Goal: Check status: Check status

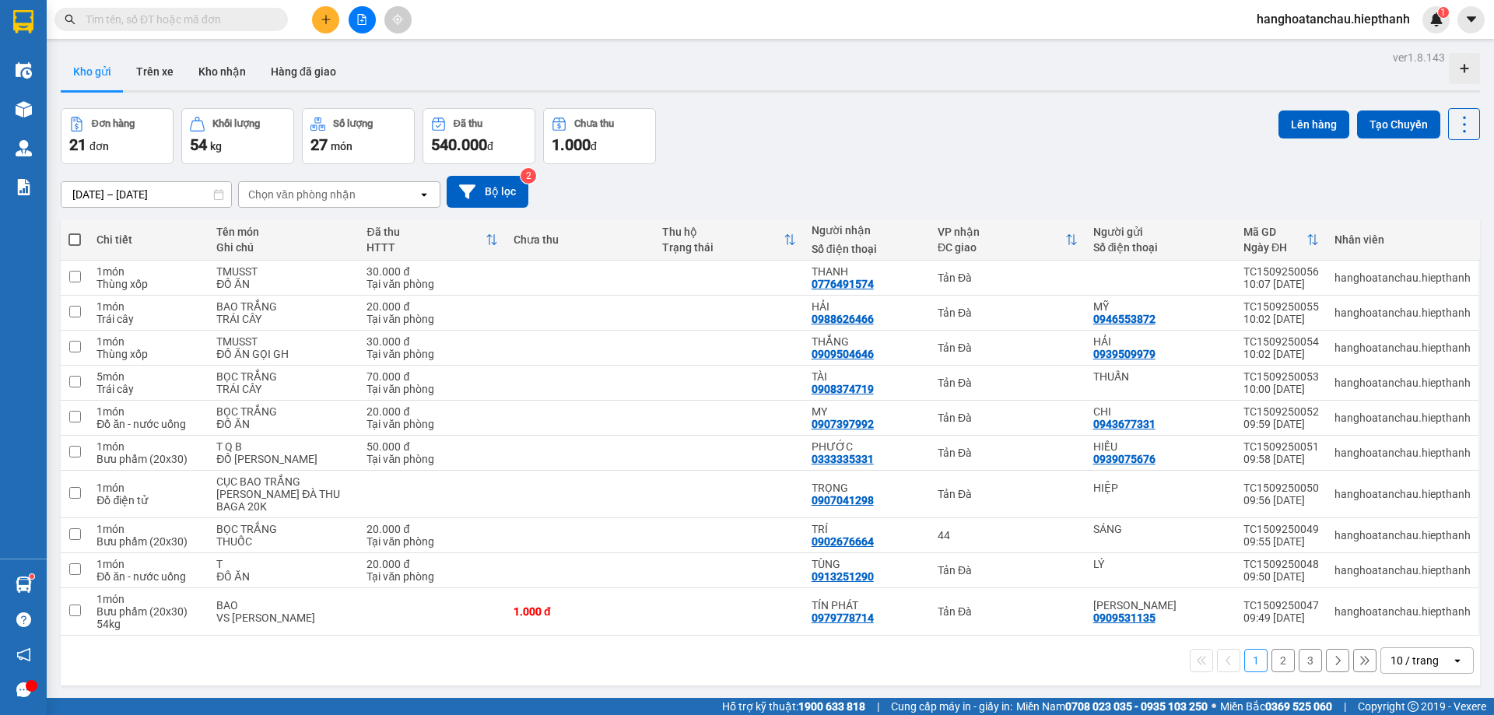
click at [247, 17] on input "text" at bounding box center [178, 19] width 184 height 17
click at [308, 65] on button "Hàng đã giao" at bounding box center [303, 71] width 90 height 37
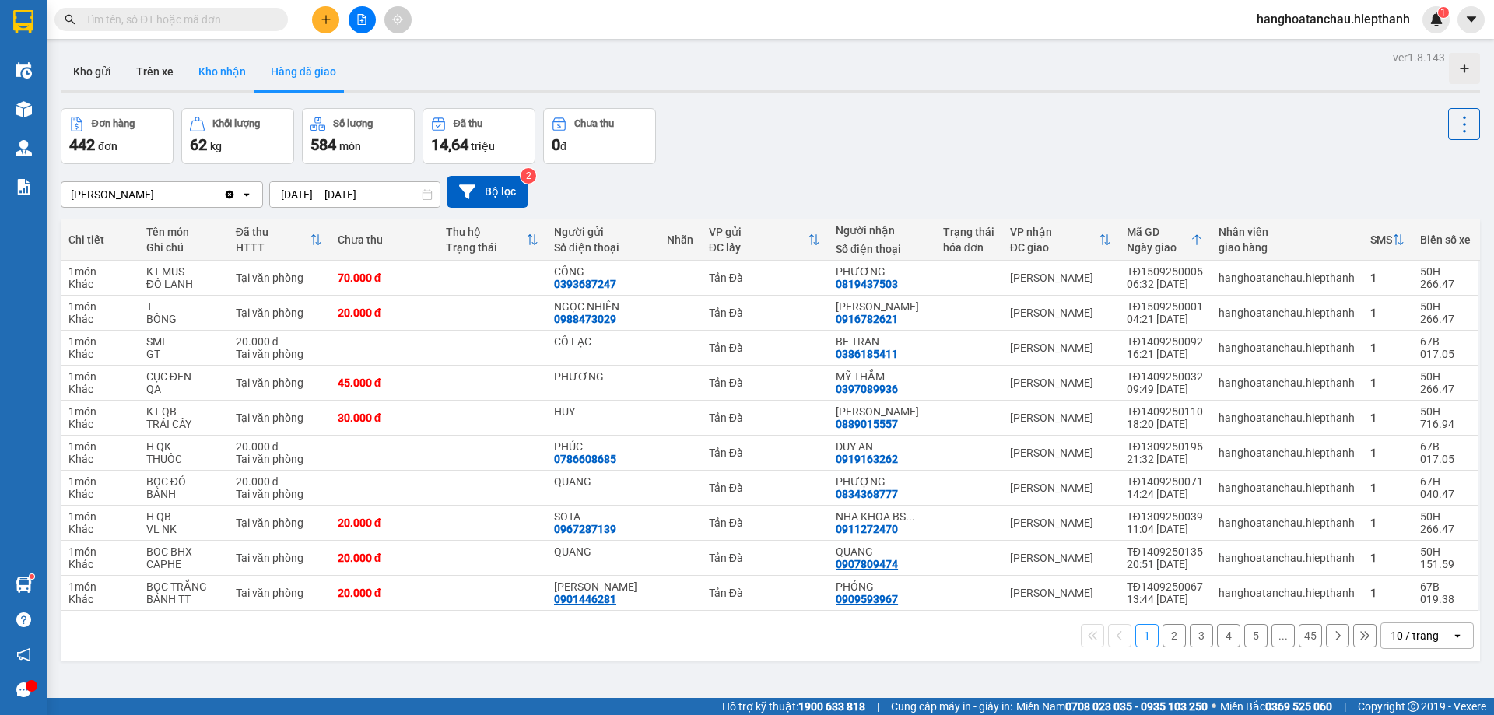
click at [241, 65] on button "Kho nhận" at bounding box center [222, 71] width 72 height 37
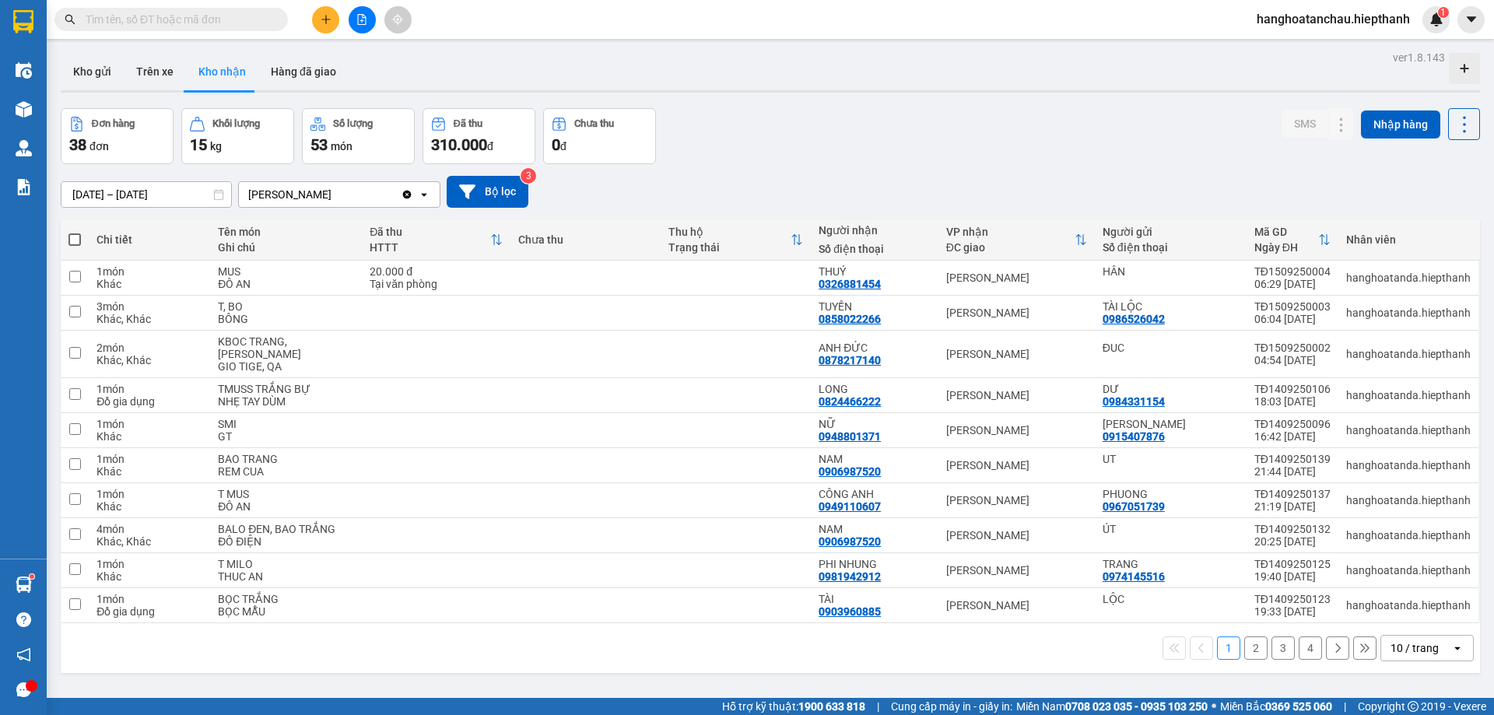
click at [1413, 640] on div "10 / trang" at bounding box center [1414, 648] width 48 height 16
click at [1404, 604] on span "100 / trang" at bounding box center [1409, 602] width 56 height 16
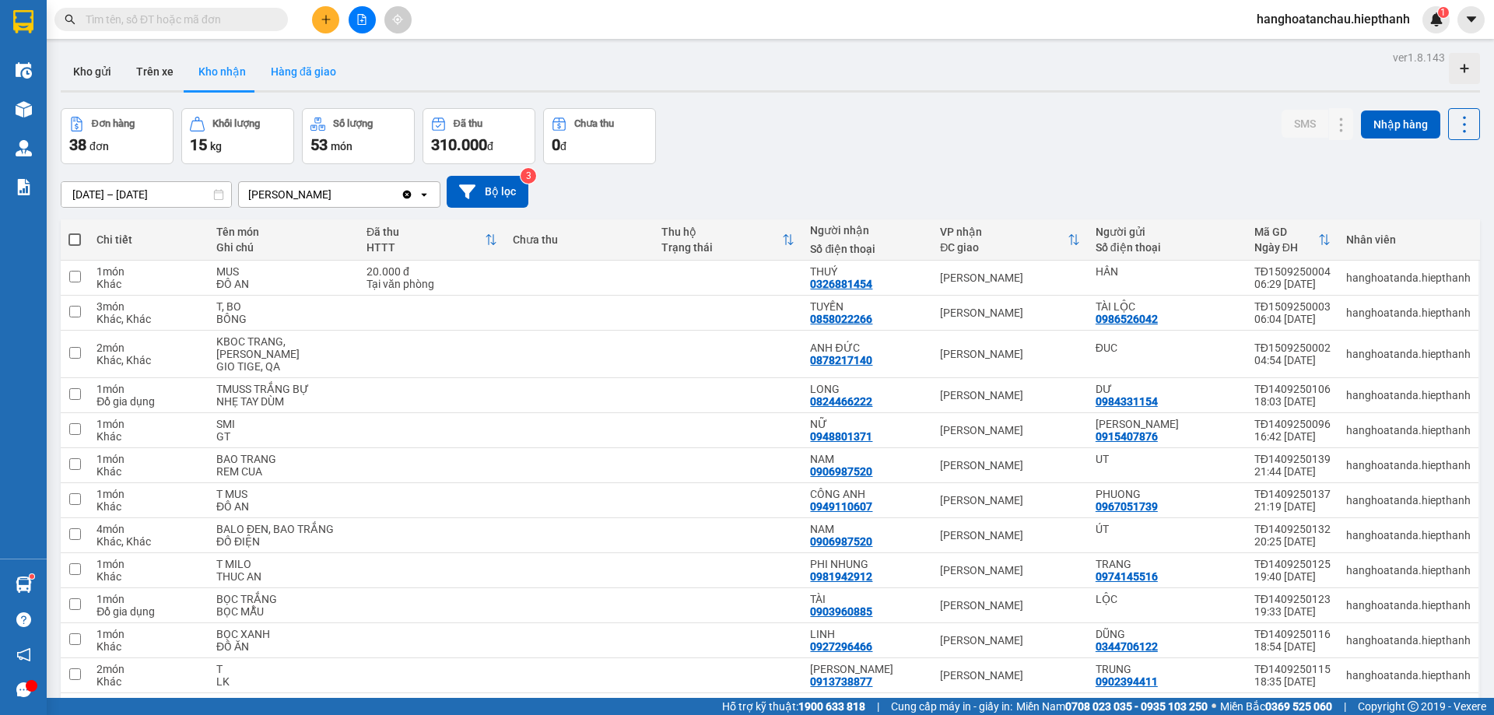
click at [305, 68] on button "Hàng đã giao" at bounding box center [303, 71] width 90 height 37
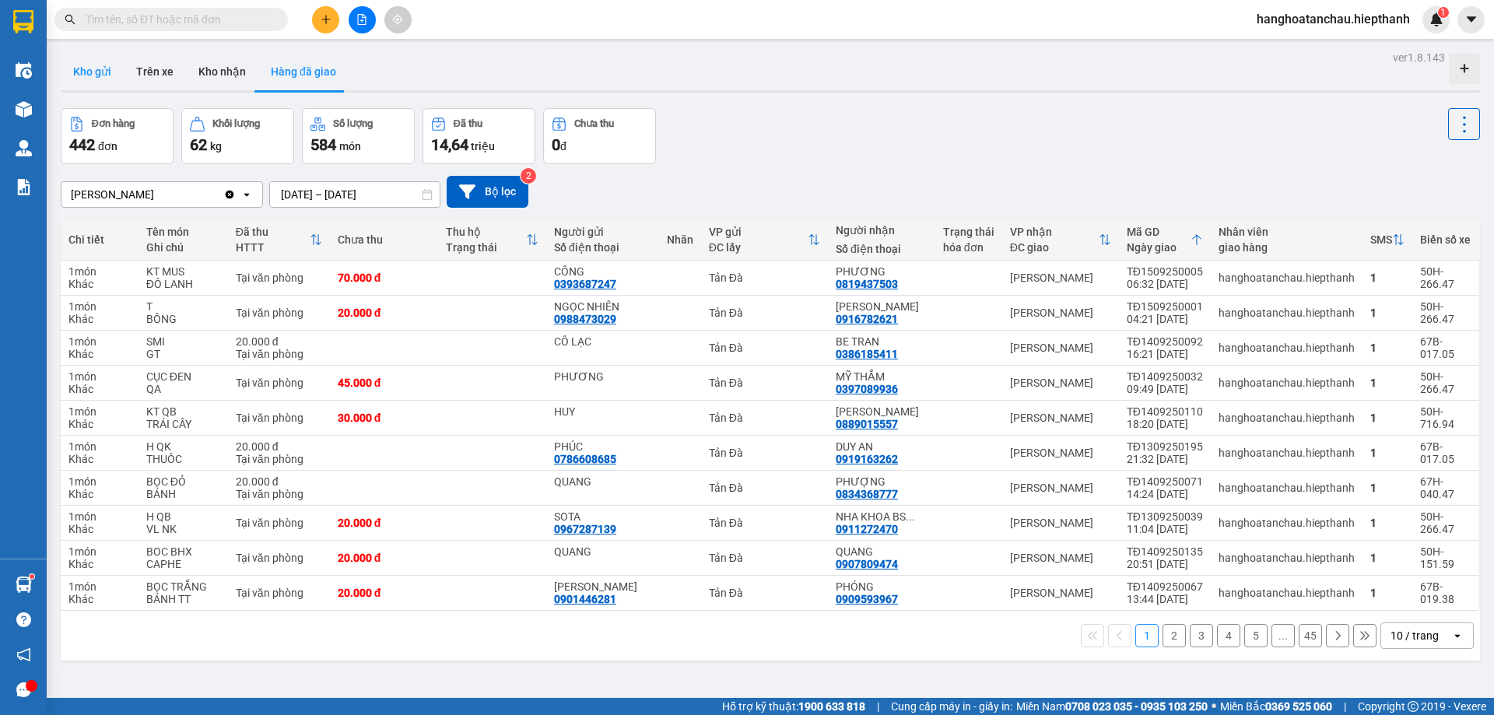
click at [116, 67] on button "Kho gửi" at bounding box center [92, 71] width 63 height 37
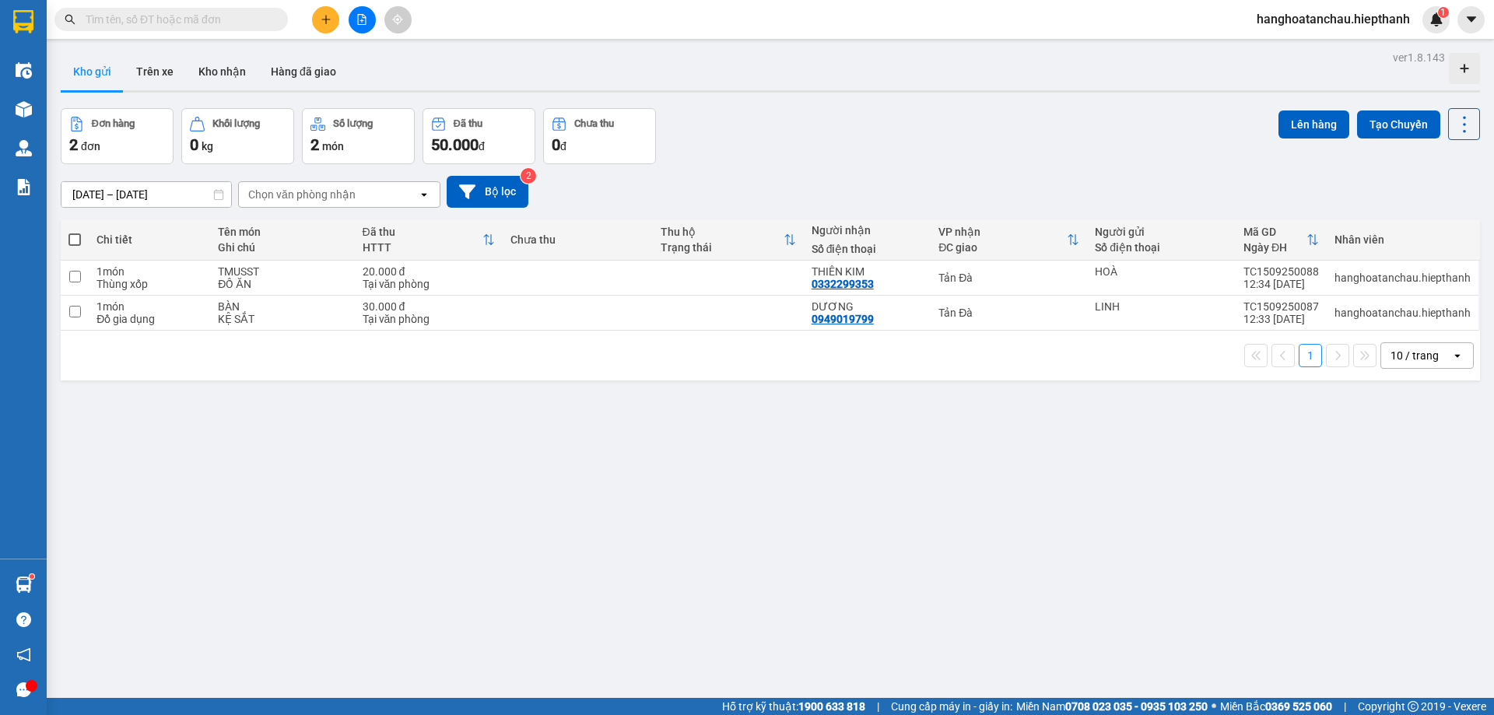
click at [202, 19] on input "text" at bounding box center [178, 19] width 184 height 17
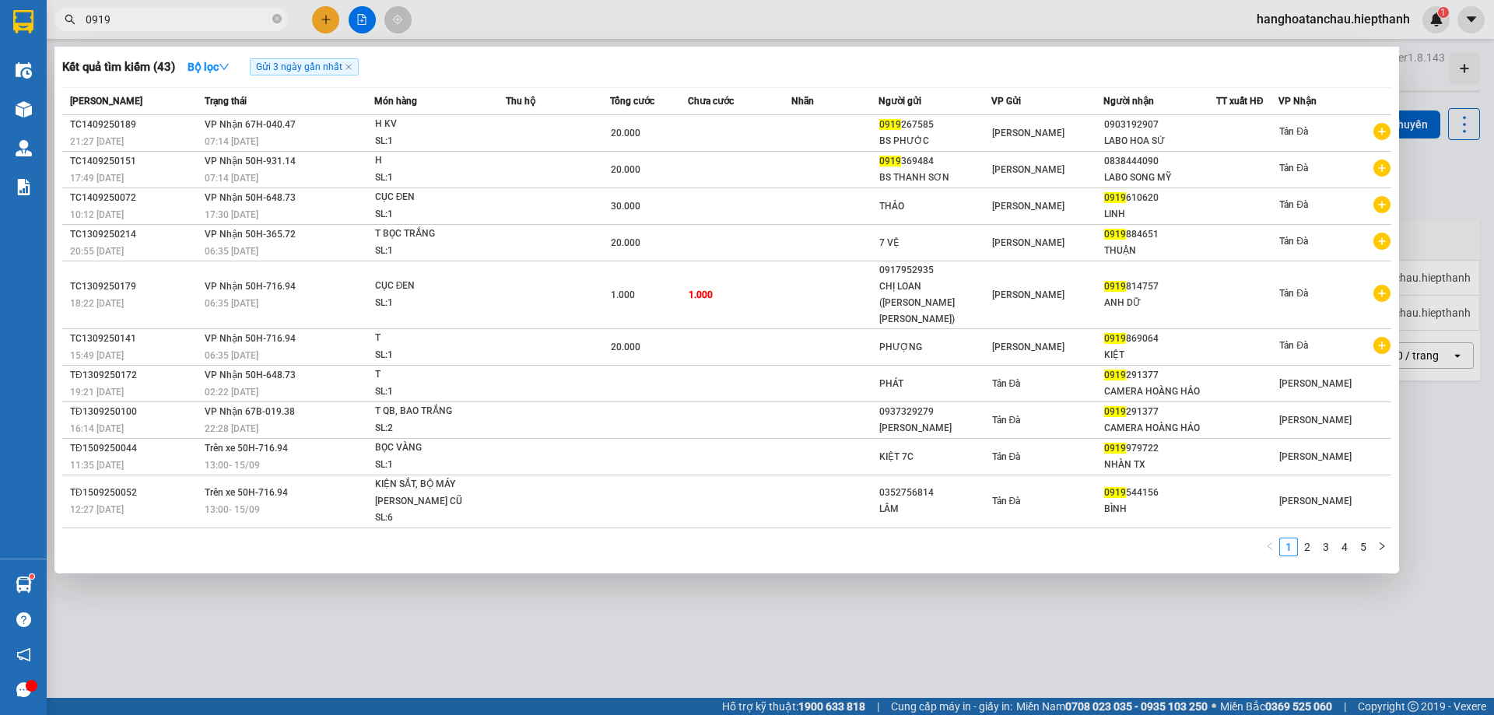
type input "09197"
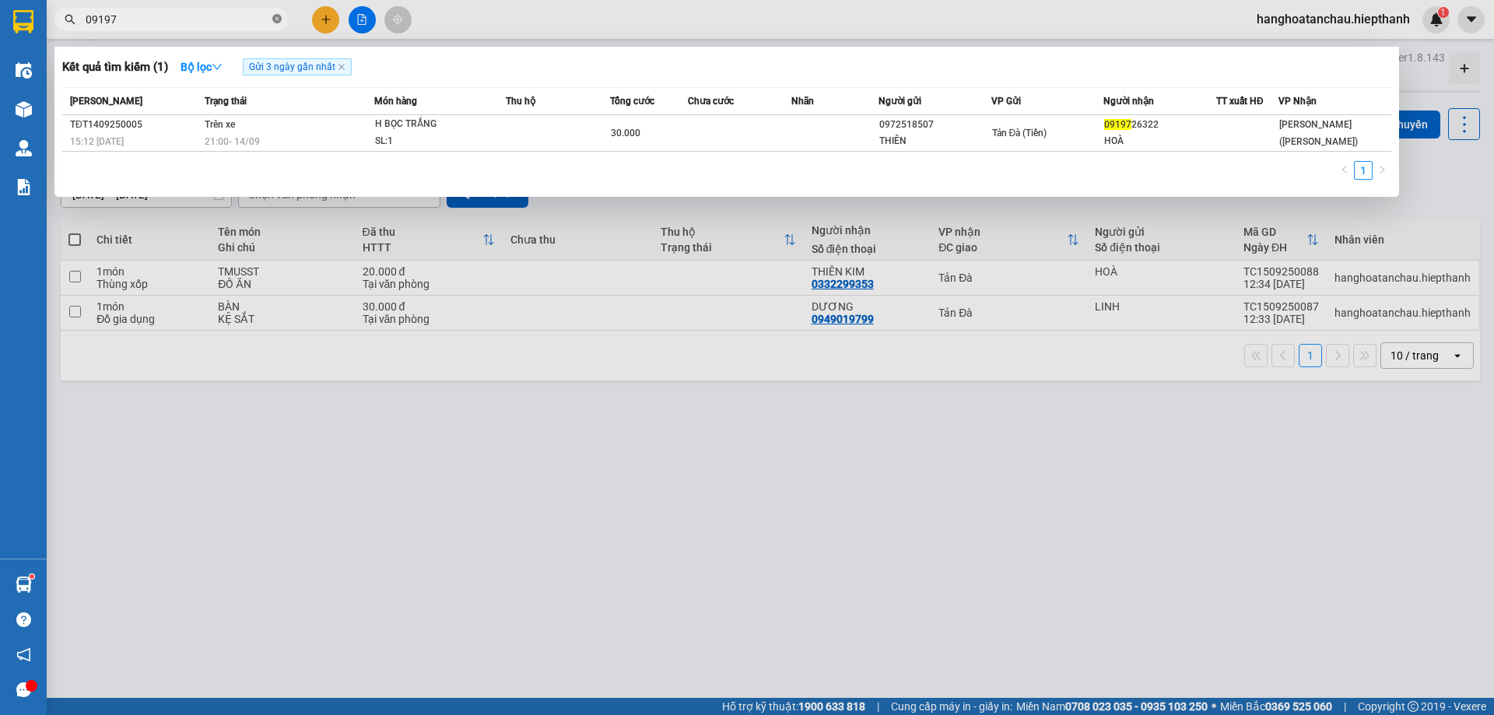
click at [281, 20] on icon "close-circle" at bounding box center [276, 18] width 9 height 9
